Goal: Navigation & Orientation: Find specific page/section

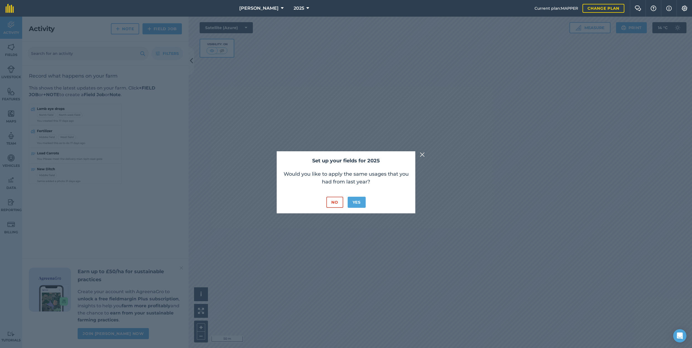
click at [333, 205] on button "No" at bounding box center [334, 202] width 17 height 11
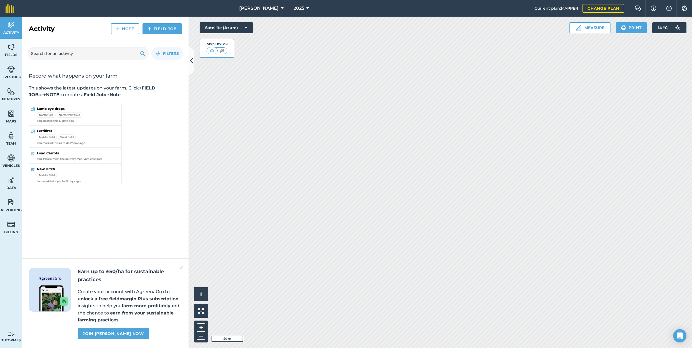
drag, startPoint x: 270, startPoint y: 8, endPoint x: 272, endPoint y: 12, distance: 3.7
click at [270, 8] on button "[PERSON_NAME]" at bounding box center [261, 8] width 49 height 17
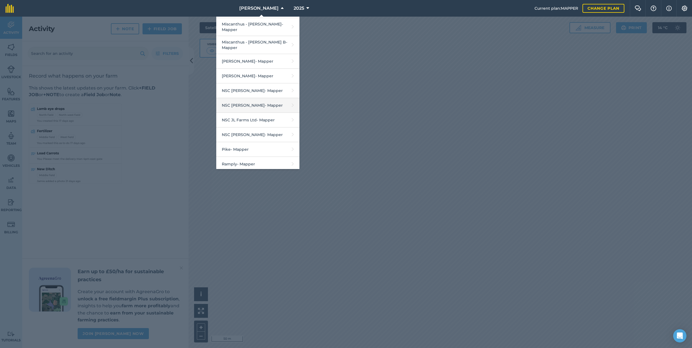
scroll to position [635, 0]
click at [272, 82] on link "NSC [PERSON_NAME] - Mapper" at bounding box center [257, 89] width 83 height 15
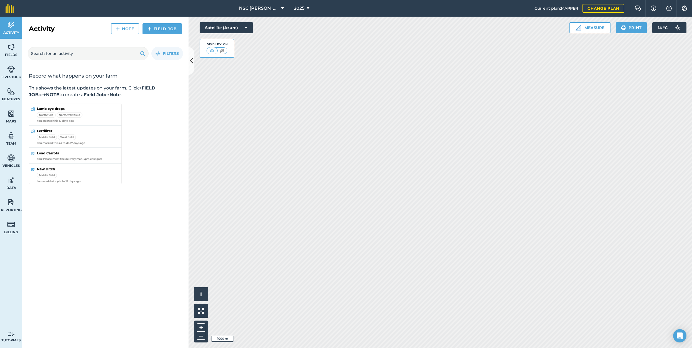
click at [12, 45] on img at bounding box center [11, 47] width 8 height 8
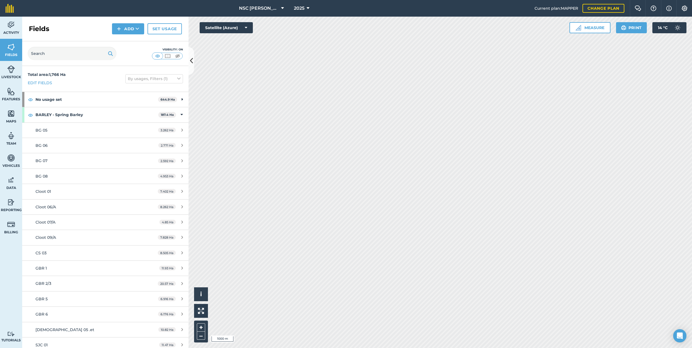
click at [190, 58] on icon at bounding box center [191, 61] width 3 height 10
